Goal: Information Seeking & Learning: Find specific fact

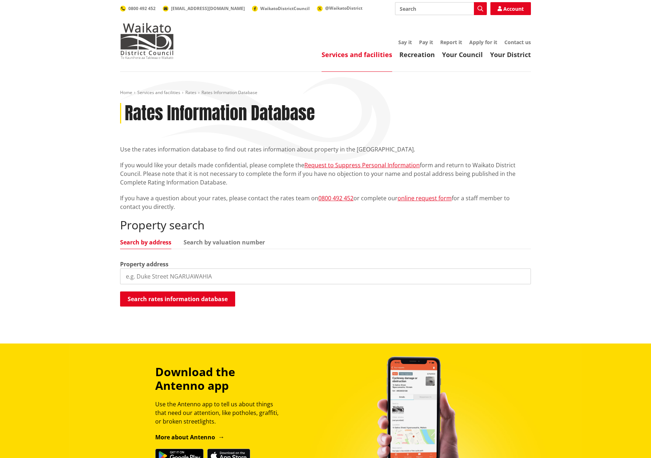
click at [149, 277] on input "search" at bounding box center [325, 276] width 411 height 16
type input "Guy King Place, Huntly"
click at [200, 296] on button "Search rates information database" at bounding box center [177, 298] width 115 height 15
click at [145, 276] on input "search" at bounding box center [325, 276] width 411 height 16
type input "[STREET_ADDRESS][PERSON_NAME]"
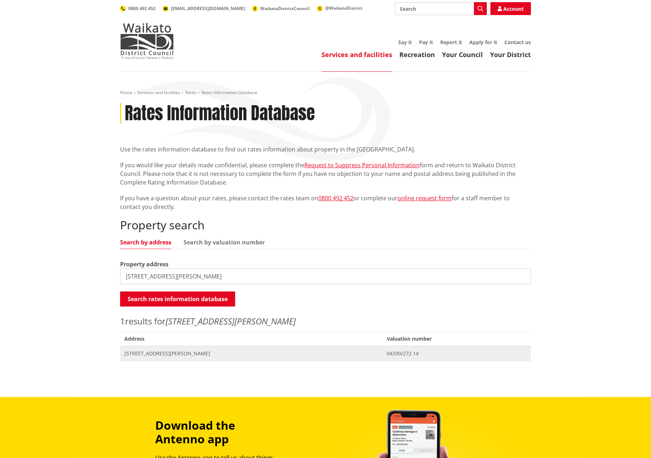
click at [158, 353] on span "[STREET_ADDRESS][PERSON_NAME]" at bounding box center [251, 353] width 254 height 7
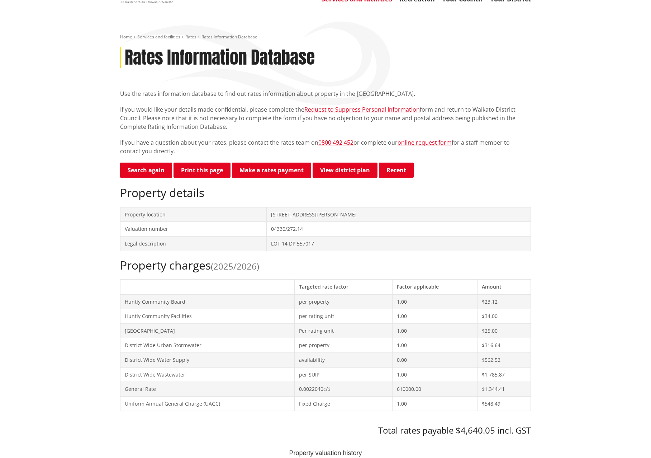
scroll to position [72, 0]
